Goal: Information Seeking & Learning: Learn about a topic

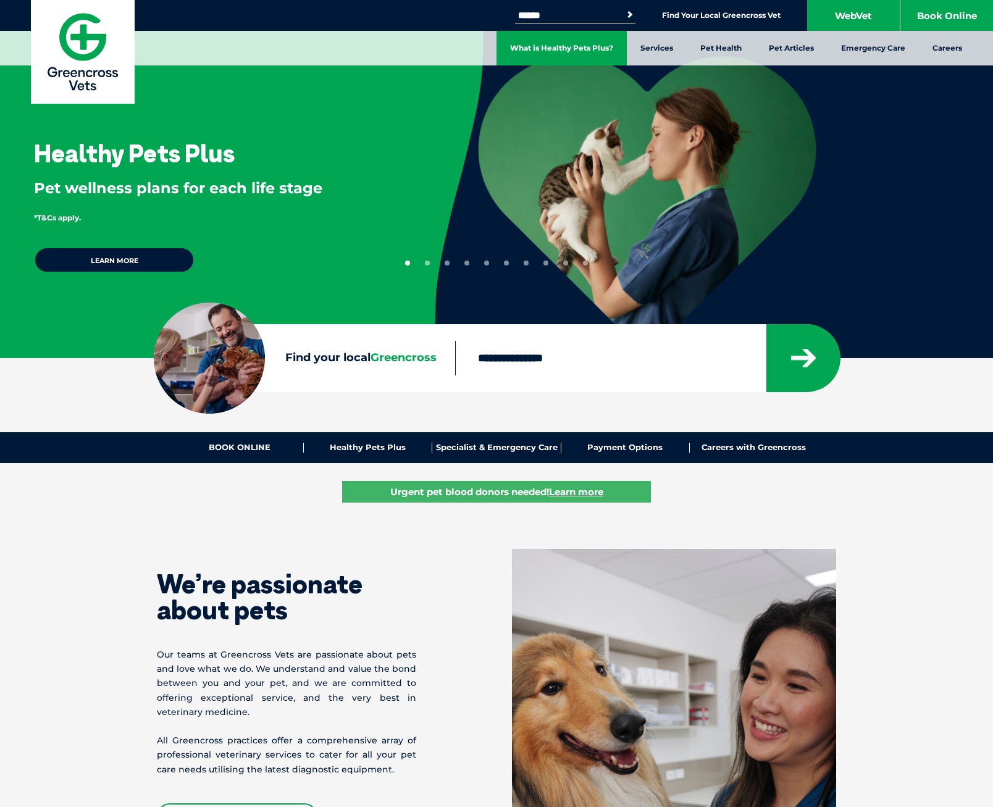
click at [597, 43] on link "What is Healthy Pets Plus?" at bounding box center [561, 48] width 130 height 35
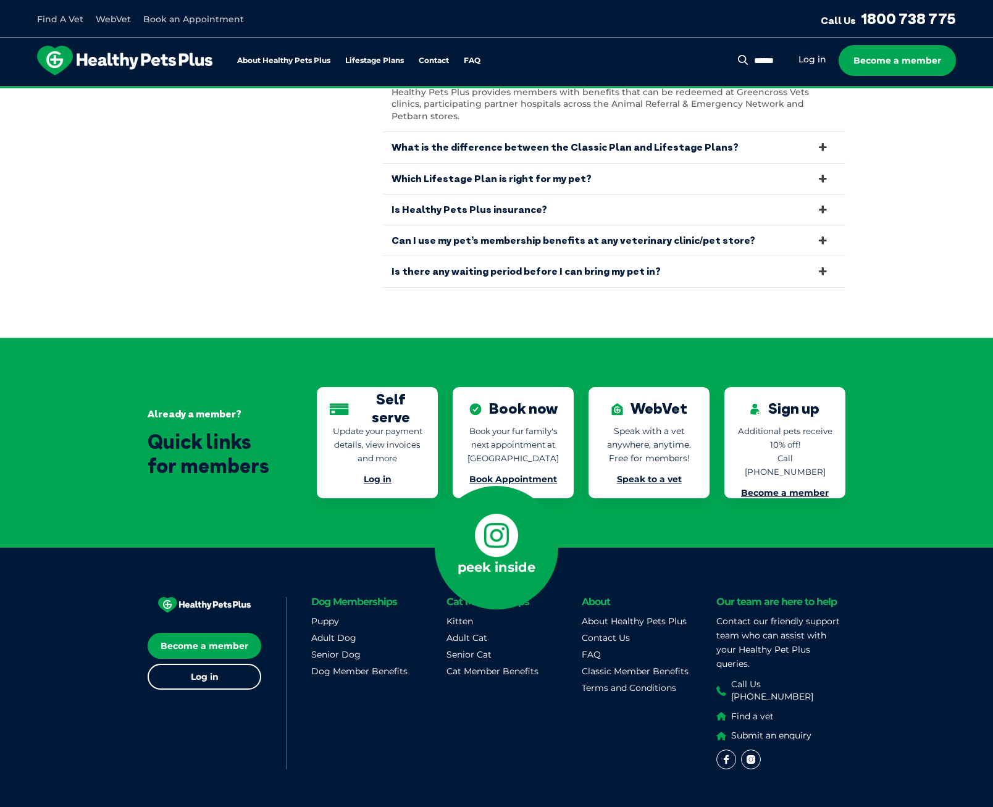
scroll to position [2526, 0]
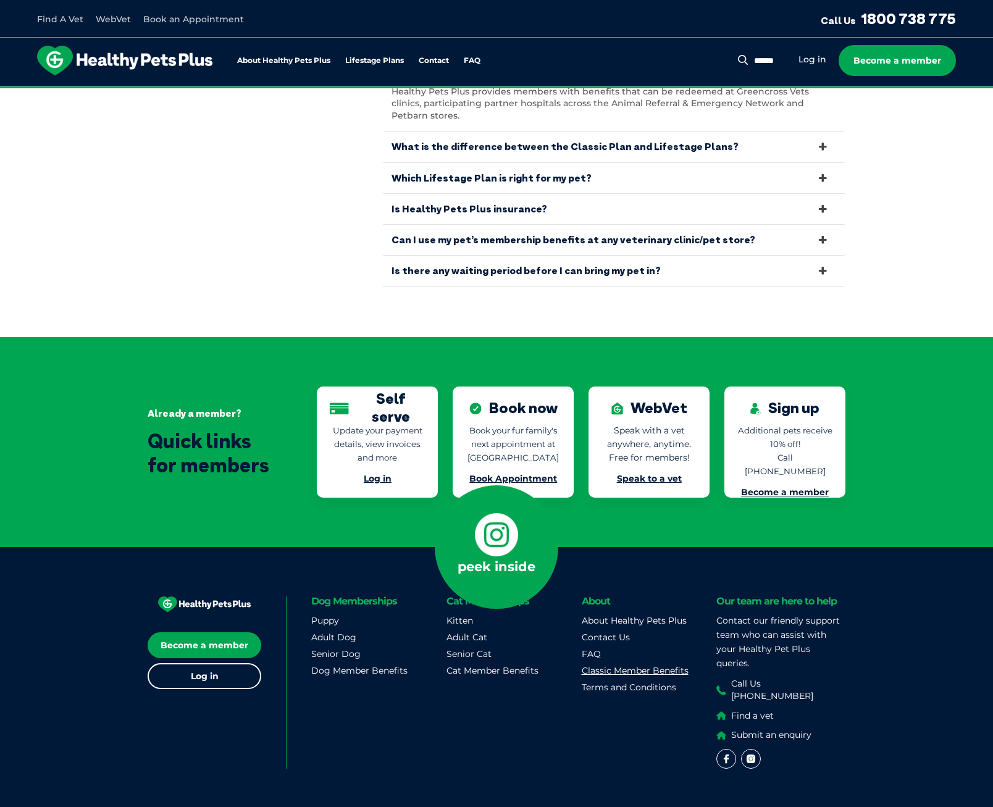
click at [619, 665] on link "Classic Member Benefits" at bounding box center [635, 670] width 107 height 11
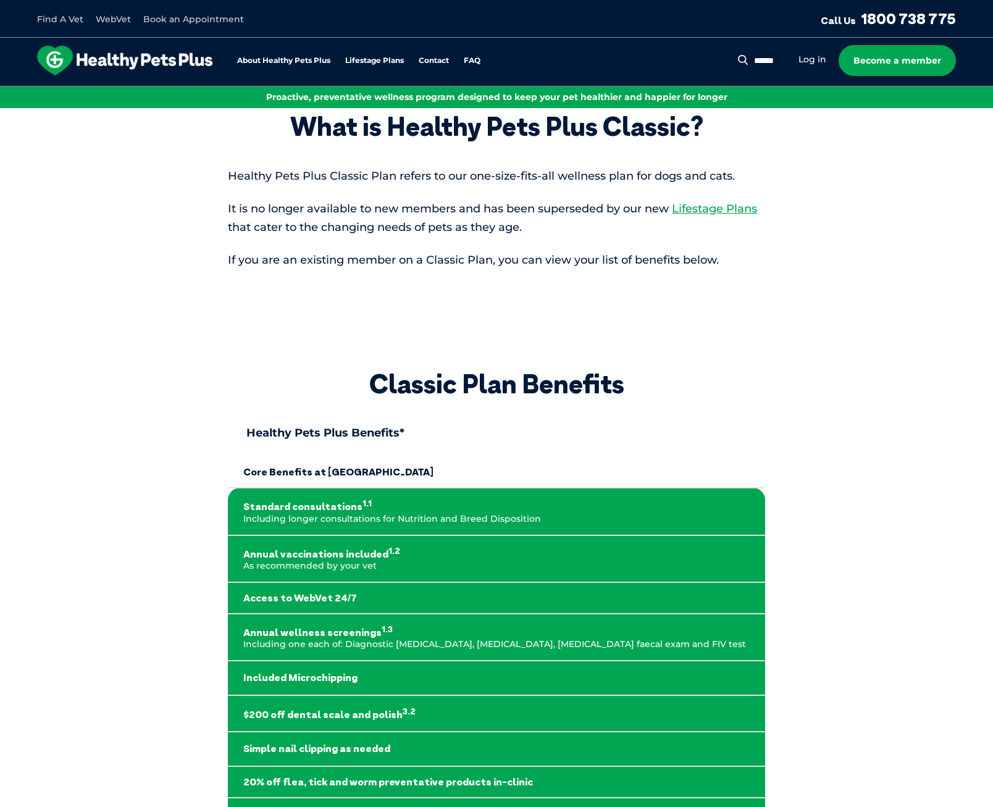
scroll to position [62, 0]
